Goal: Navigation & Orientation: Go to known website

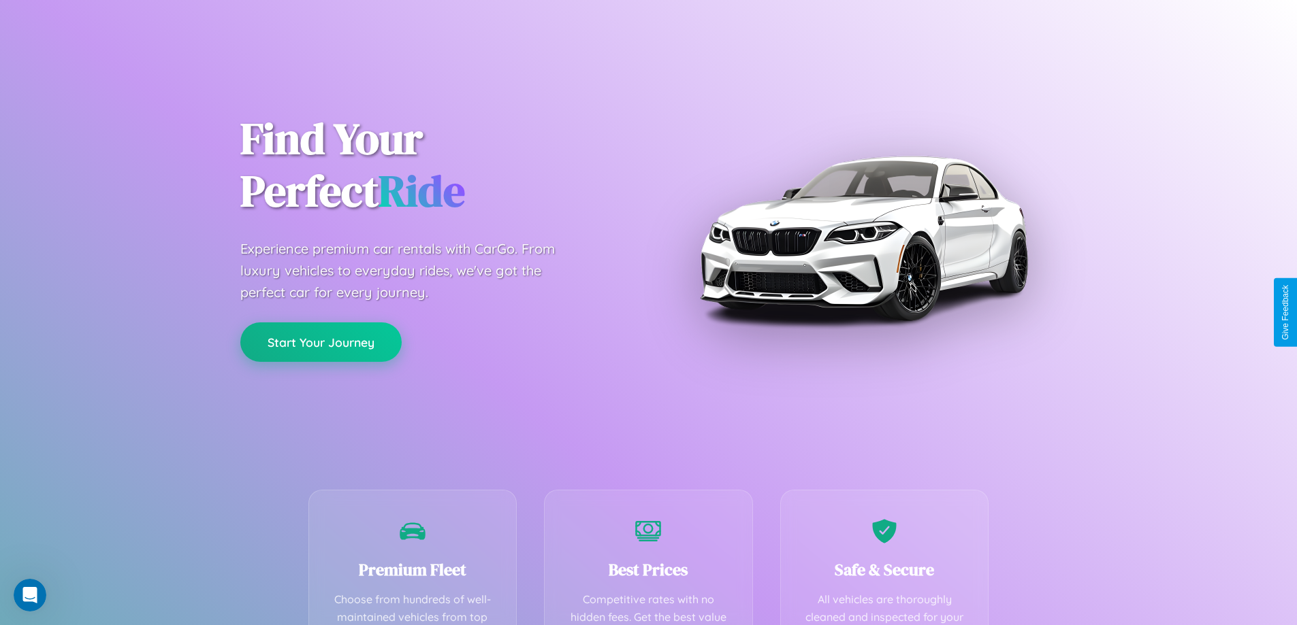
click at [321, 342] on button "Start Your Journey" at bounding box center [320, 342] width 161 height 39
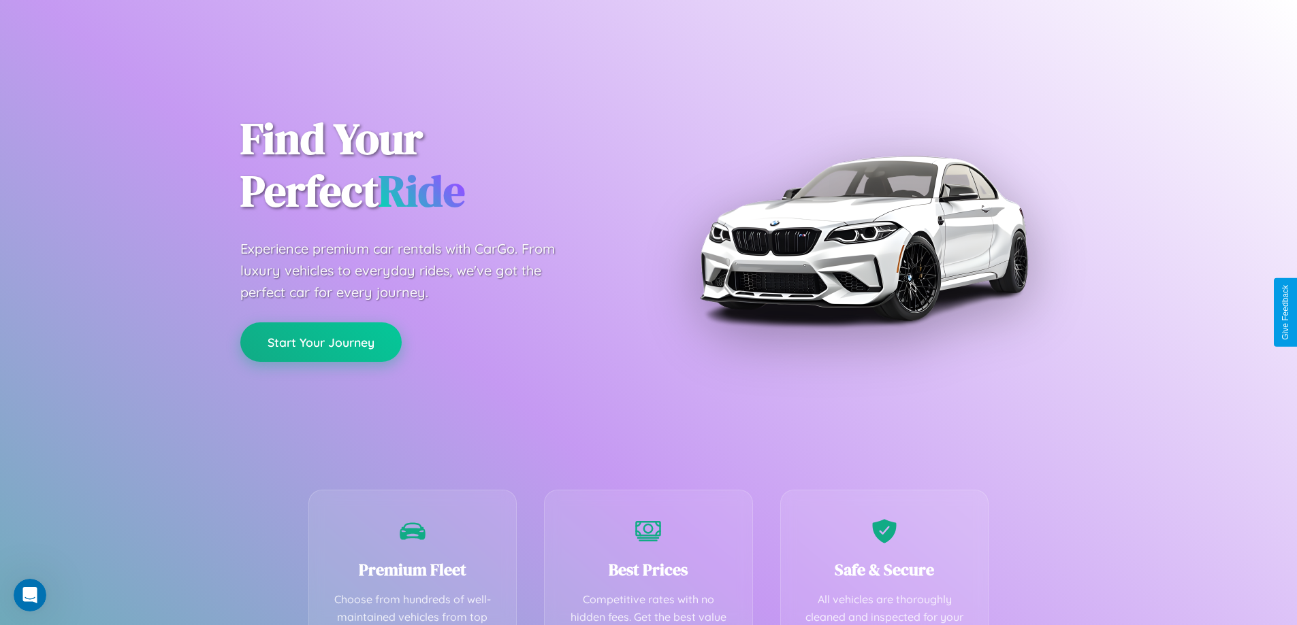
click at [321, 342] on button "Start Your Journey" at bounding box center [320, 342] width 161 height 39
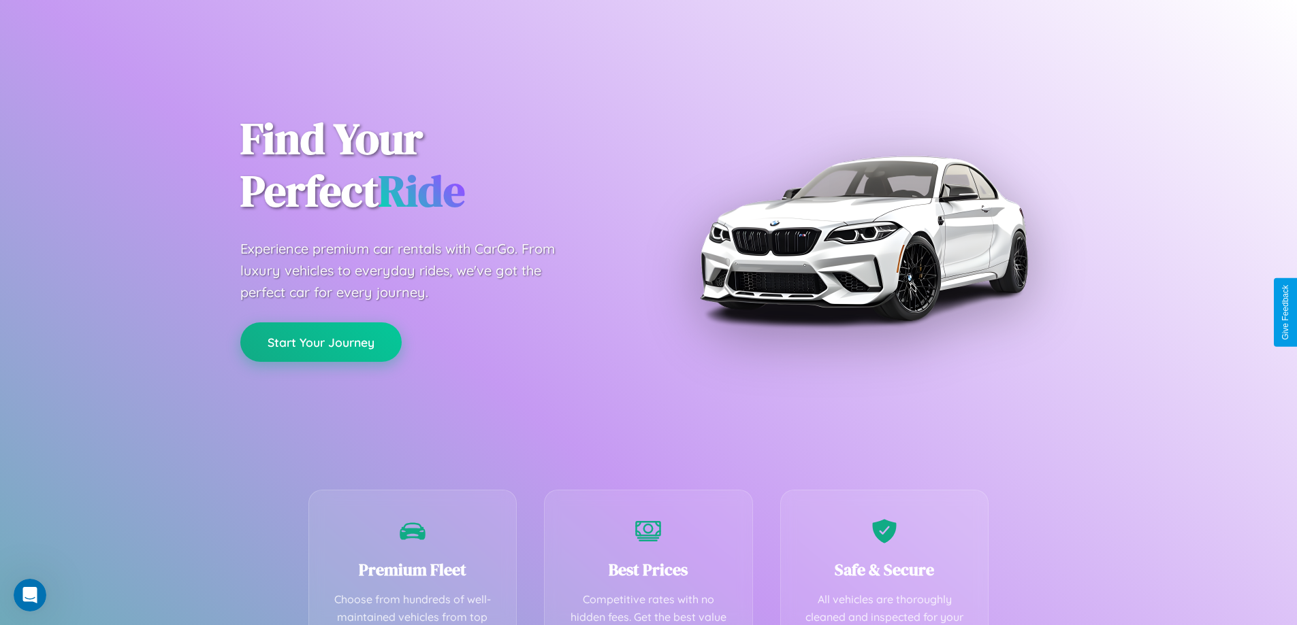
click at [321, 342] on button "Start Your Journey" at bounding box center [320, 342] width 161 height 39
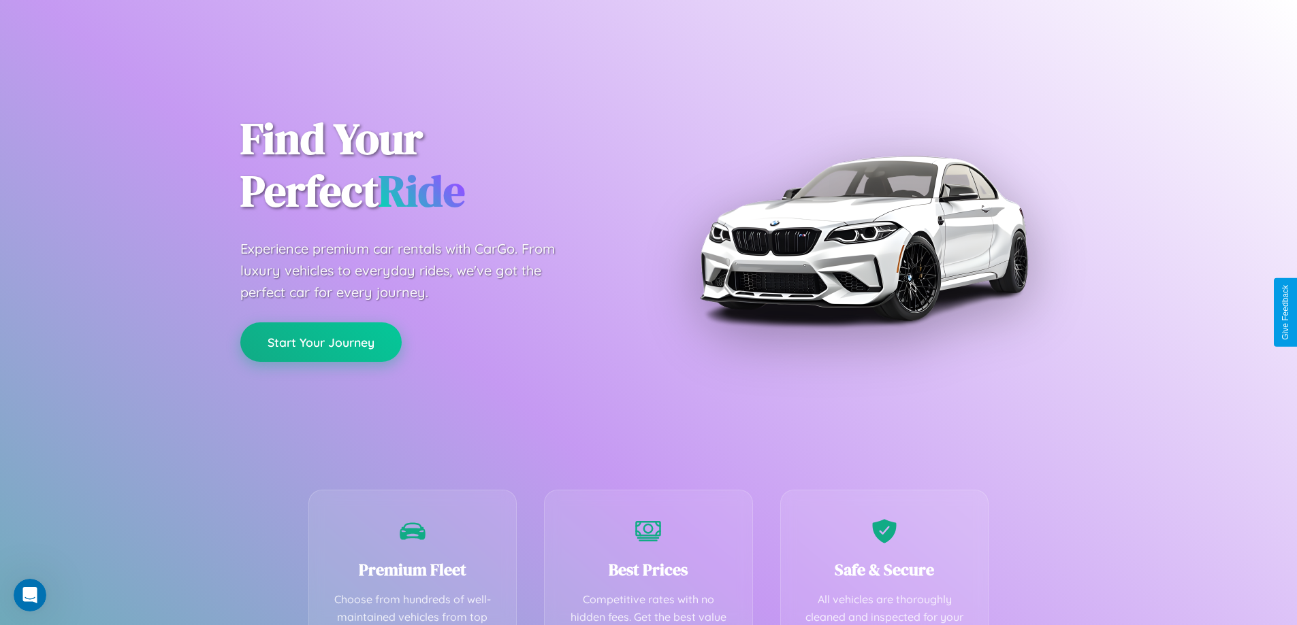
click at [321, 342] on button "Start Your Journey" at bounding box center [320, 342] width 161 height 39
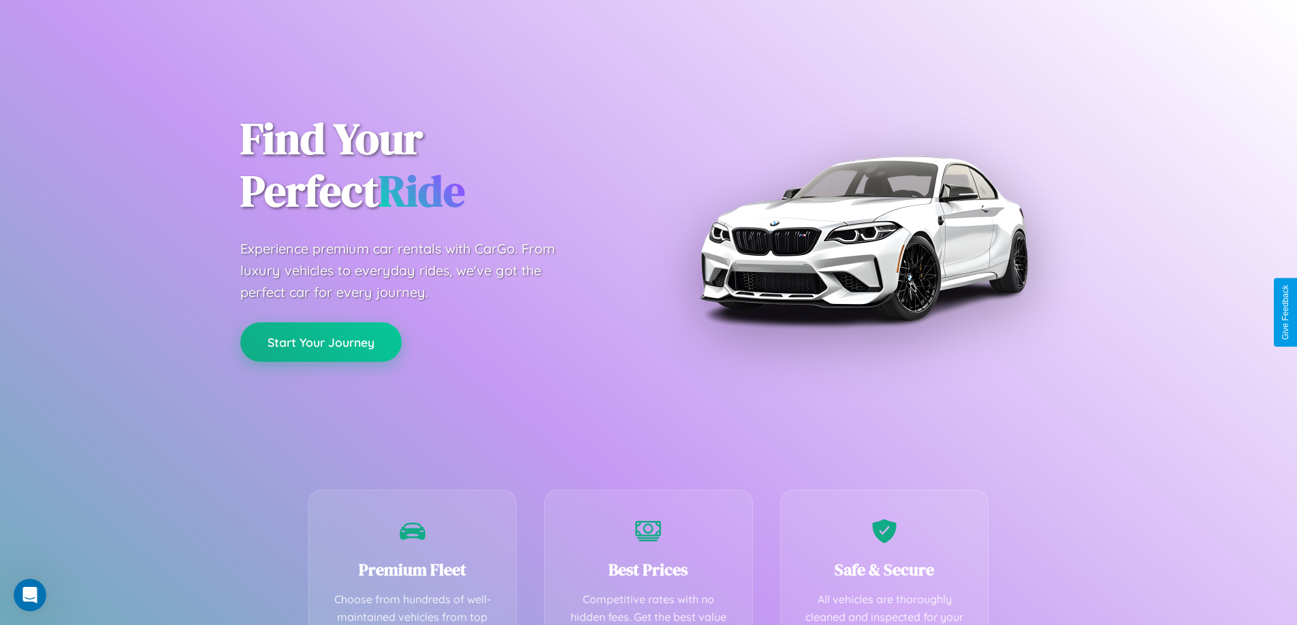
click at [321, 342] on button "Start Your Journey" at bounding box center [320, 342] width 161 height 39
